Goal: Information Seeking & Learning: Check status

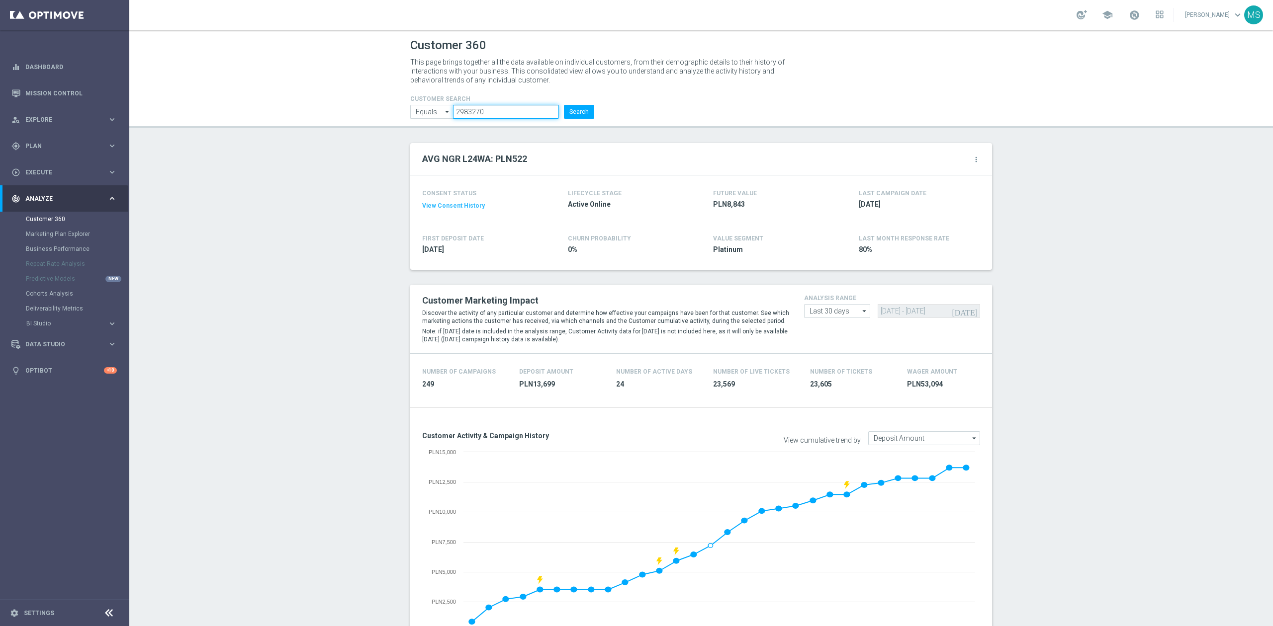
drag, startPoint x: 516, startPoint y: 115, endPoint x: 510, endPoint y: 112, distance: 6.2
click at [512, 114] on input "2983270" at bounding box center [506, 112] width 106 height 14
click at [510, 112] on input "2983270" at bounding box center [506, 112] width 106 height 14
paste input "843459"
click at [510, 112] on input "2983270843459" at bounding box center [506, 112] width 106 height 14
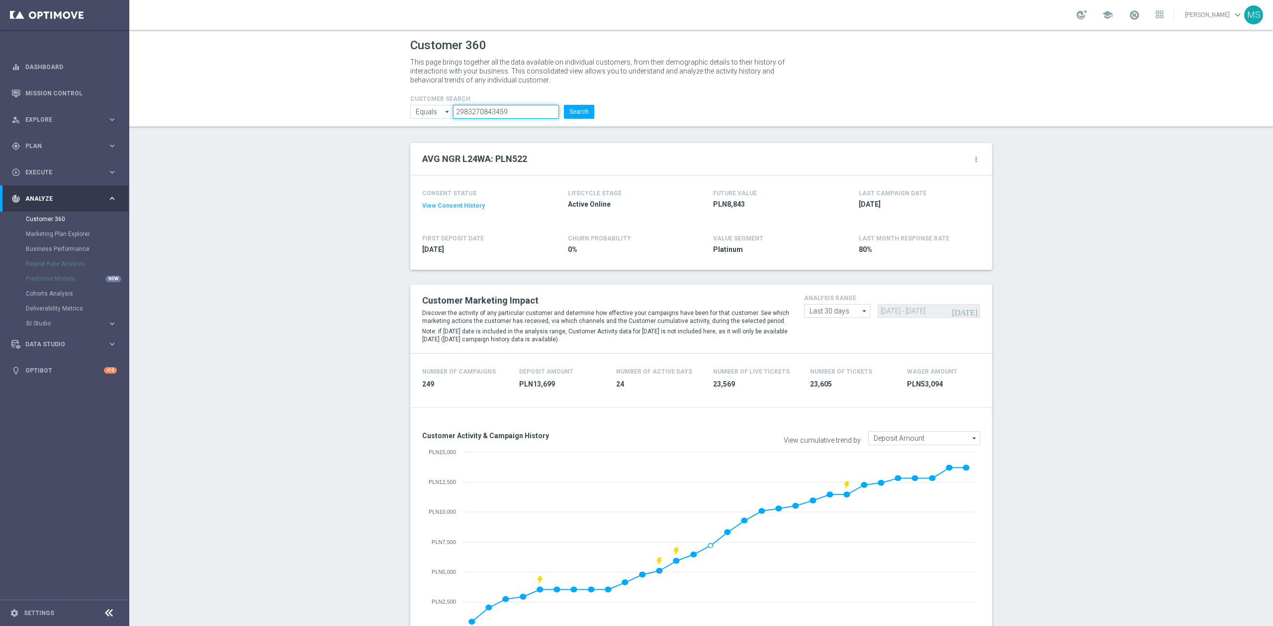
click at [510, 112] on input "2983270843459" at bounding box center [506, 112] width 106 height 14
paste input "text"
type input "843459"
click at [570, 110] on button "Search" at bounding box center [579, 112] width 30 height 14
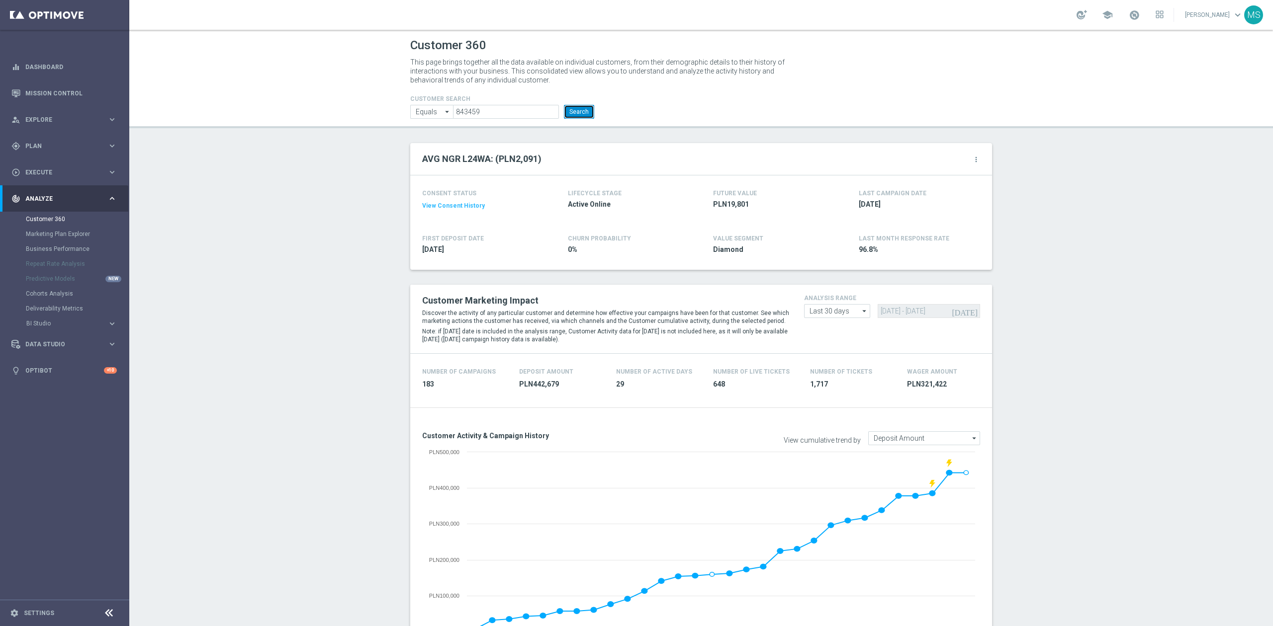
click at [580, 109] on button "Search" at bounding box center [579, 112] width 30 height 14
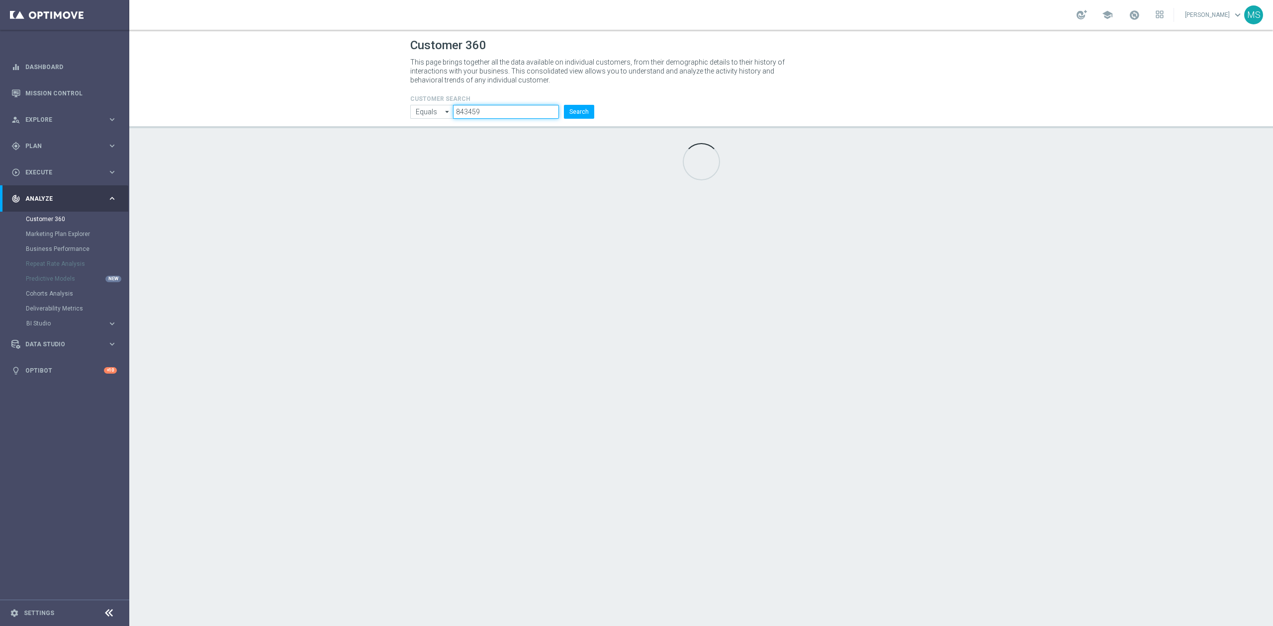
click at [492, 109] on input "843459" at bounding box center [506, 112] width 106 height 14
